Goal: Transaction & Acquisition: Book appointment/travel/reservation

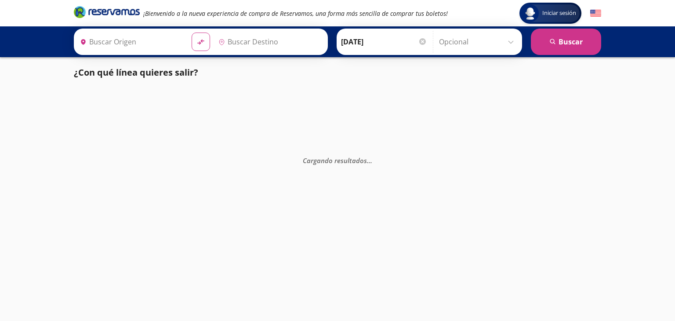
type input "[PERSON_NAME] de Querétaro, [GEOGRAPHIC_DATA]"
type input "[GEOGRAPHIC_DATA], [GEOGRAPHIC_DATA]"
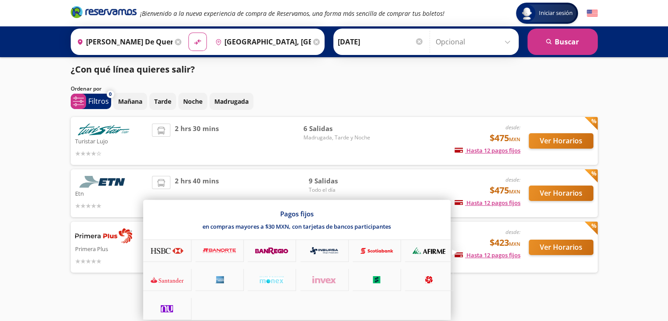
scroll to position [3, 0]
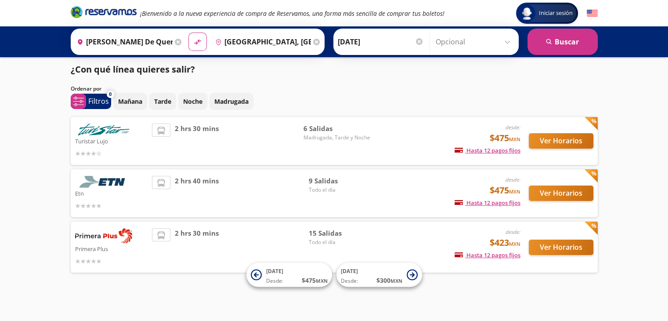
click at [95, 240] on img at bounding box center [103, 235] width 57 height 15
click at [537, 249] on button "Ver Horarios" at bounding box center [561, 246] width 65 height 15
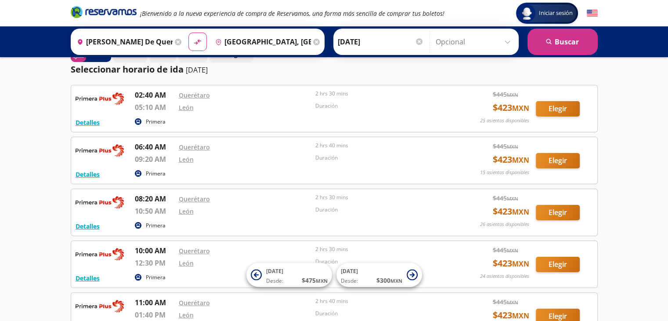
scroll to position [21, 0]
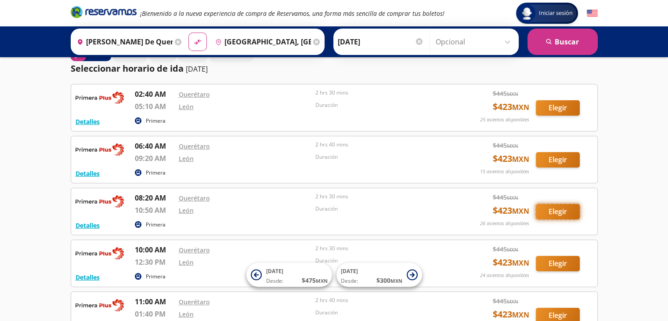
click at [556, 207] on button "Elegir" at bounding box center [558, 211] width 44 height 15
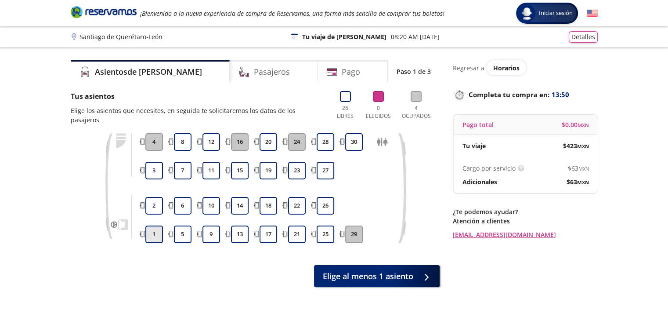
click at [153, 225] on button "1" at bounding box center [154, 234] width 18 height 18
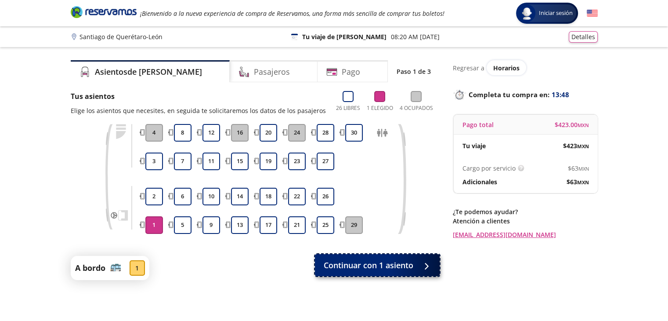
click at [373, 267] on span "Continuar con 1 asiento" at bounding box center [369, 265] width 90 height 12
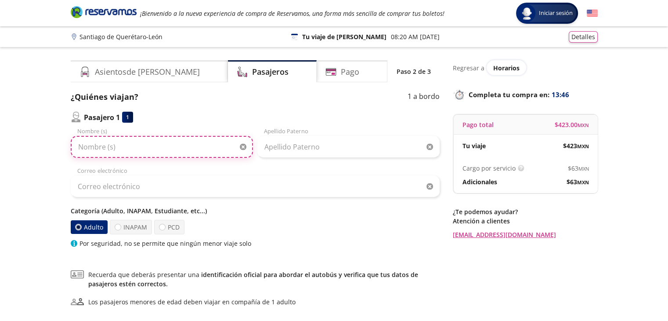
click at [190, 151] on input "Nombre (s)" at bounding box center [162, 147] width 182 height 22
type input "[PERSON_NAME]"
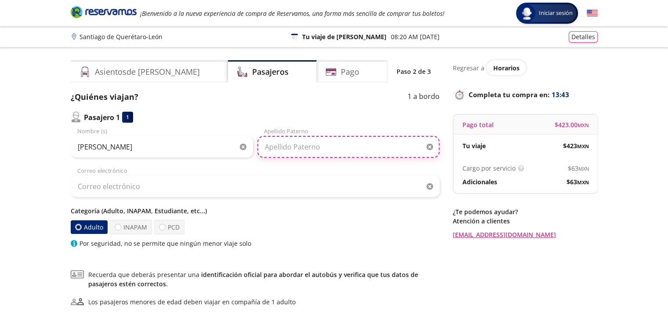
click at [299, 150] on input "Apellido Paterno" at bounding box center [348, 147] width 182 height 22
type input "[PERSON_NAME]"
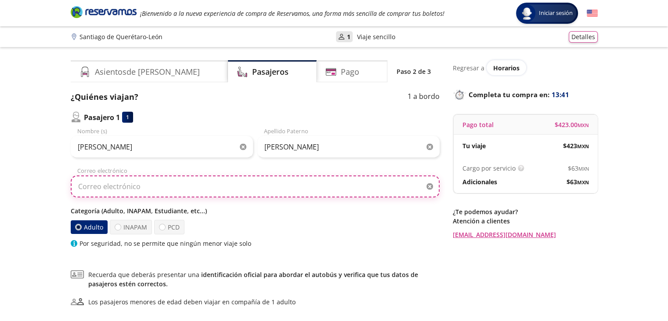
click at [213, 189] on input "Correo electrónico" at bounding box center [255, 186] width 369 height 22
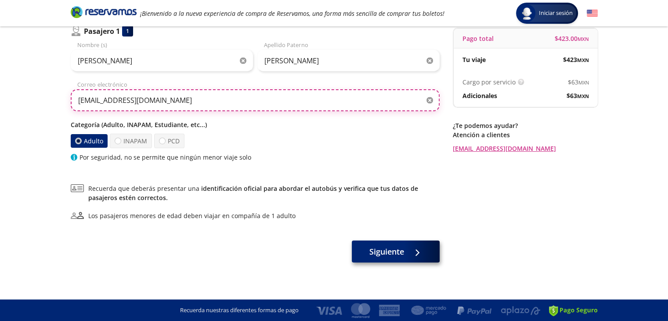
type input "[EMAIL_ADDRESS][DOMAIN_NAME]"
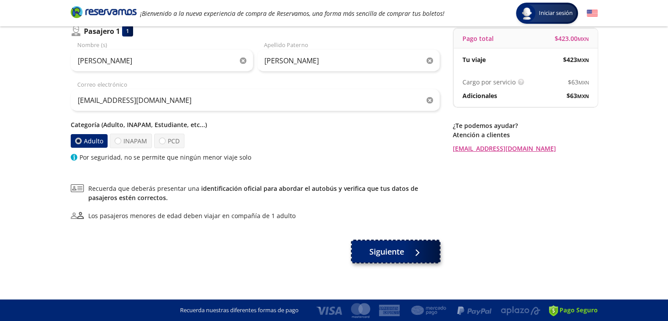
click at [377, 256] on span "Siguiente" at bounding box center [387, 252] width 35 height 12
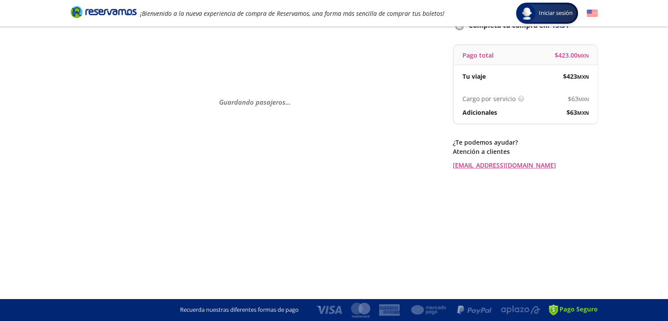
scroll to position [0, 0]
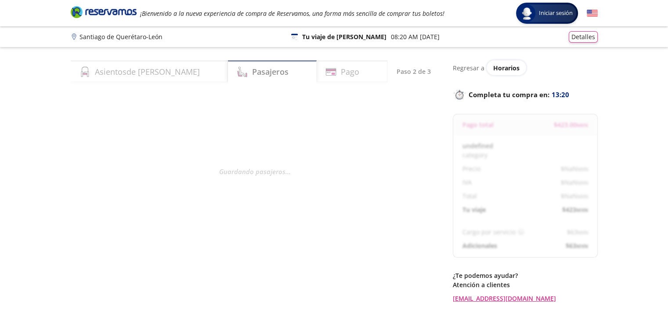
select select "MX"
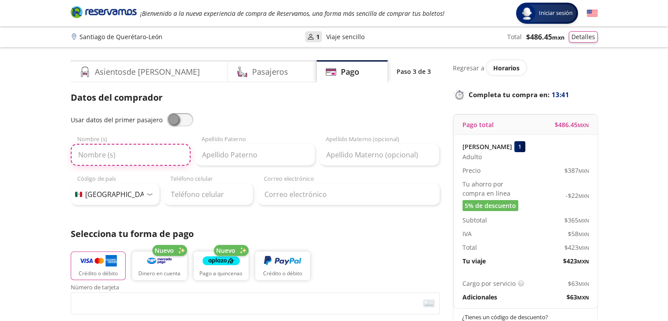
click at [128, 153] on input "Nombre (s)" at bounding box center [131, 155] width 120 height 22
type input "[PERSON_NAME]"
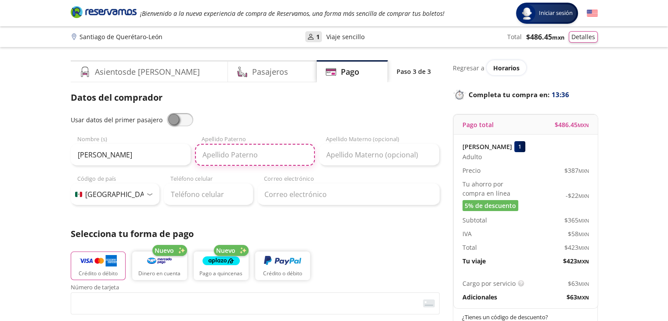
click at [235, 150] on input "Apellido Paterno" at bounding box center [255, 155] width 120 height 22
type input "[PERSON_NAME]"
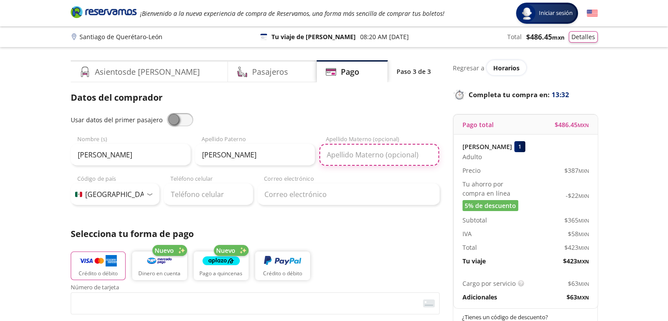
click at [352, 146] on input "Apellido Materno (opcional)" at bounding box center [379, 155] width 120 height 22
type input "J"
type input "[PERSON_NAME]"
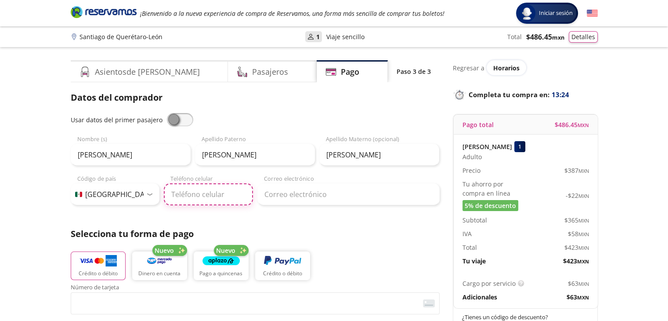
click at [191, 194] on input "Teléfono celular" at bounding box center [208, 194] width 89 height 22
type input "[PHONE_NUMBER]"
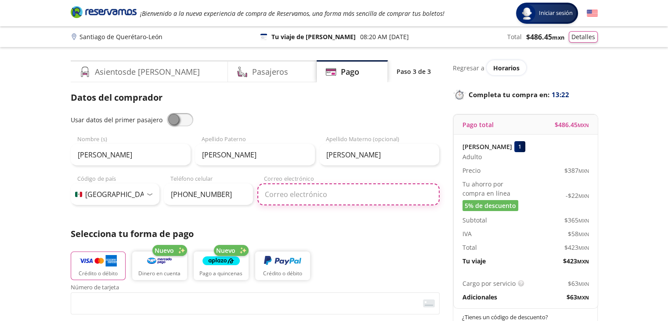
click at [312, 193] on input "Correo electrónico" at bounding box center [348, 194] width 182 height 22
type input "[EMAIL_ADDRESS][DOMAIN_NAME]"
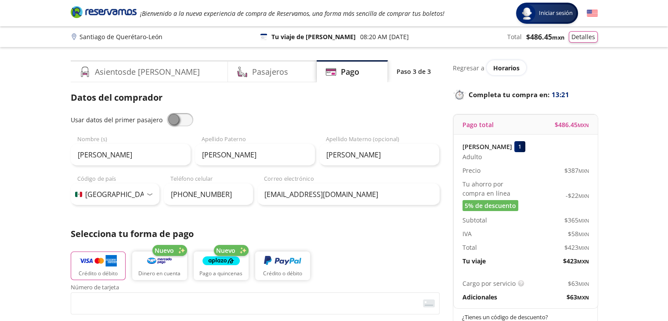
click at [365, 247] on div "Crédito o débito Nuevo Dinero en cuenta Nuevo Pago a quincenas Crédito o débito" at bounding box center [255, 265] width 369 height 40
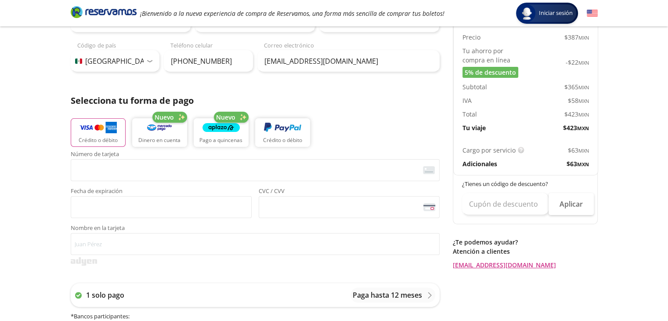
scroll to position [168, 0]
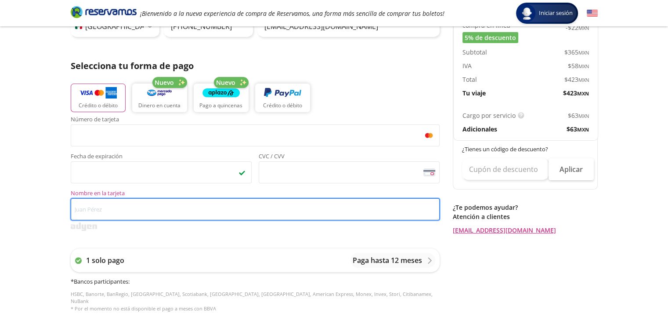
click at [174, 213] on input "Nombre en la tarjeta" at bounding box center [255, 209] width 369 height 22
type input "[PERSON_NAME]"
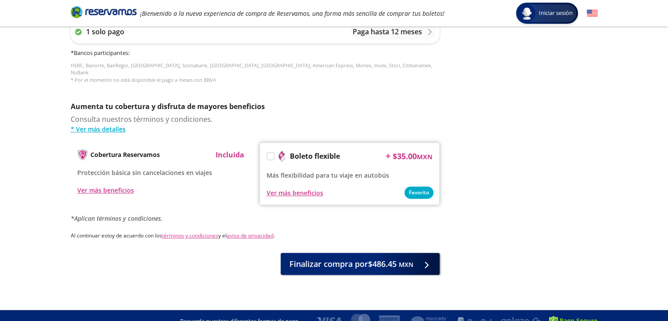
scroll to position [400, 0]
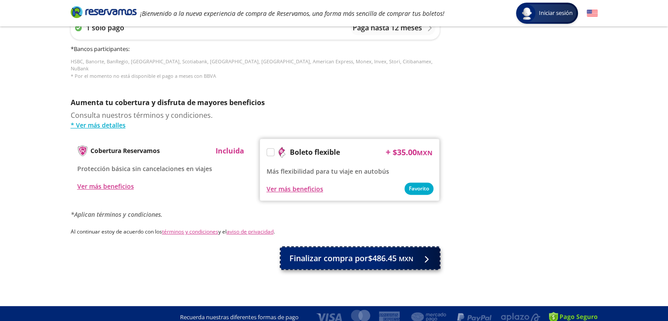
click at [373, 255] on span "Finalizar compra por $486.45 MXN" at bounding box center [352, 258] width 124 height 12
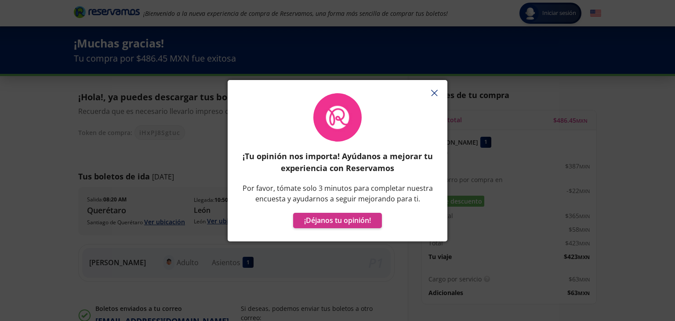
click at [433, 91] on icon "button" at bounding box center [434, 93] width 7 height 7
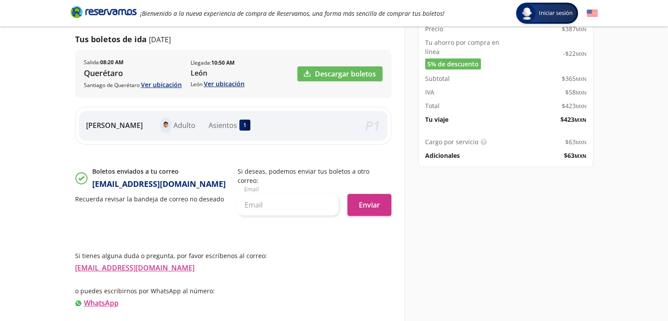
scroll to position [141, 0]
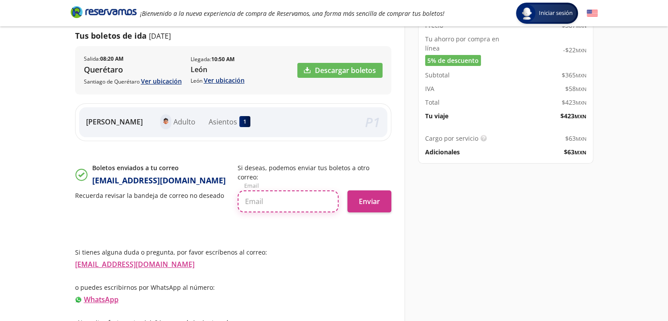
click at [290, 197] on input "text" at bounding box center [288, 201] width 101 height 22
type input "[EMAIL_ADDRESS][DOMAIN_NAME]"
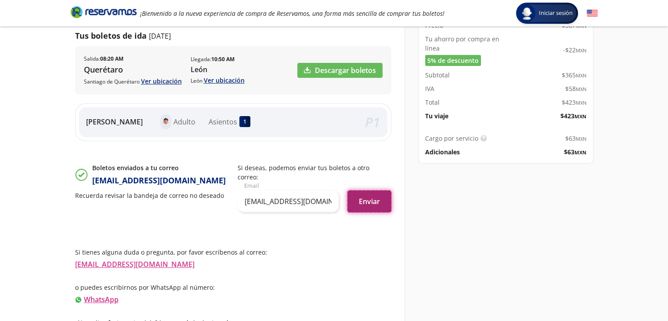
click at [375, 190] on button "Enviar" at bounding box center [370, 201] width 44 height 22
